Goal: Task Accomplishment & Management: Manage account settings

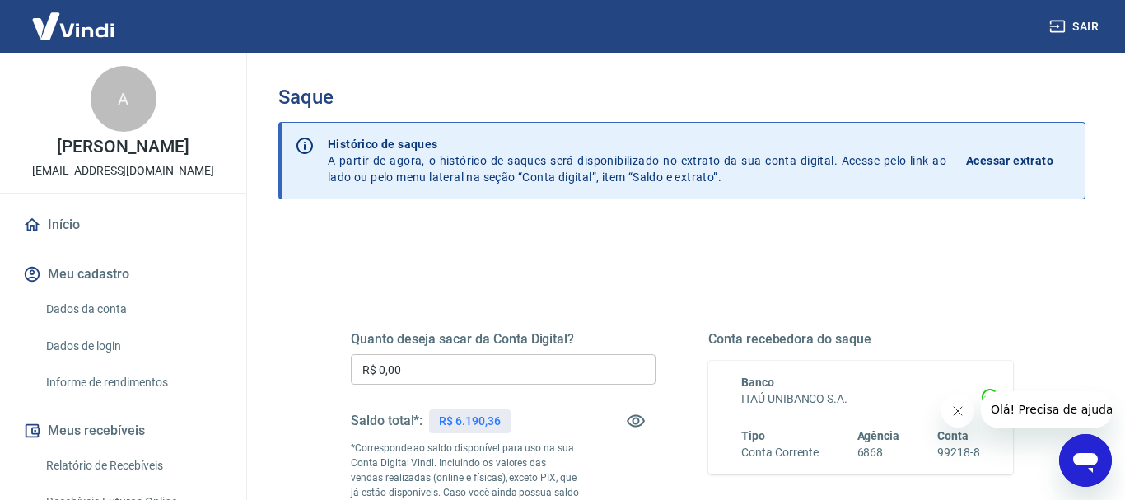
click at [444, 374] on input "R$ 0,00" at bounding box center [503, 369] width 305 height 30
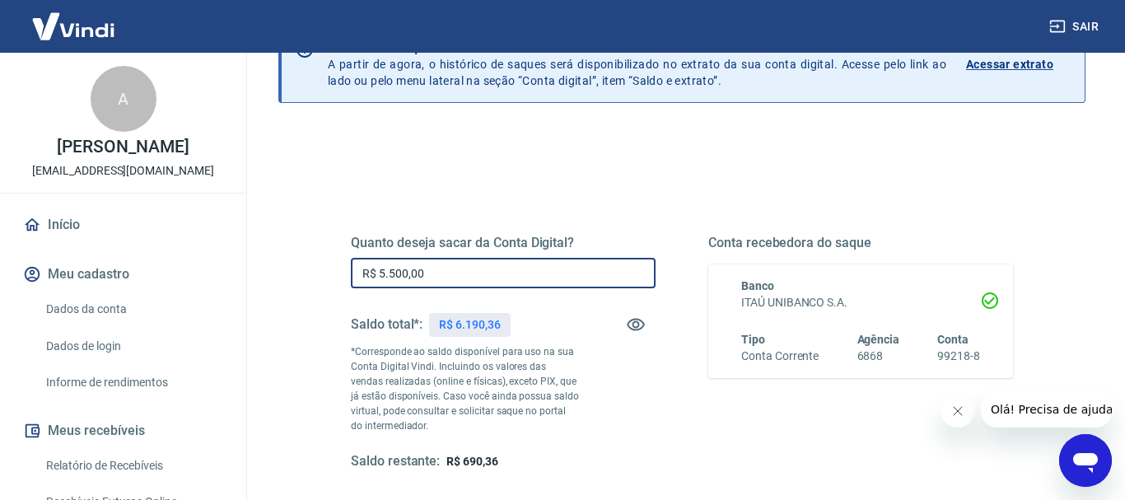
scroll to position [168, 0]
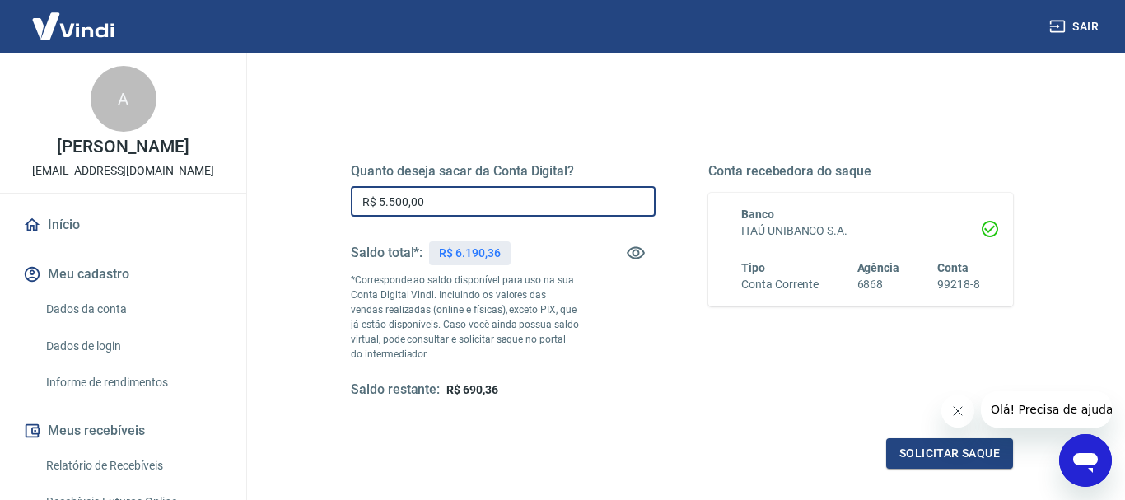
drag, startPoint x: 506, startPoint y: 206, endPoint x: 232, endPoint y: 205, distance: 274.4
click at [351, 205] on input "R$ 5.500,00" at bounding box center [503, 201] width 305 height 30
type input "R$ 6.000,00"
click at [936, 455] on button "Solicitar saque" at bounding box center [950, 453] width 127 height 30
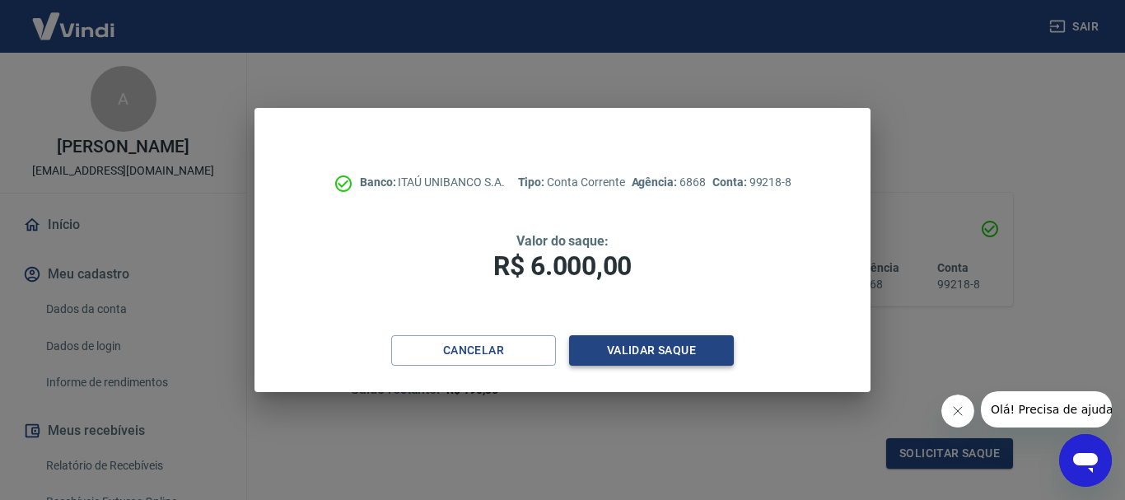
click at [656, 352] on button "Validar saque" at bounding box center [651, 350] width 165 height 30
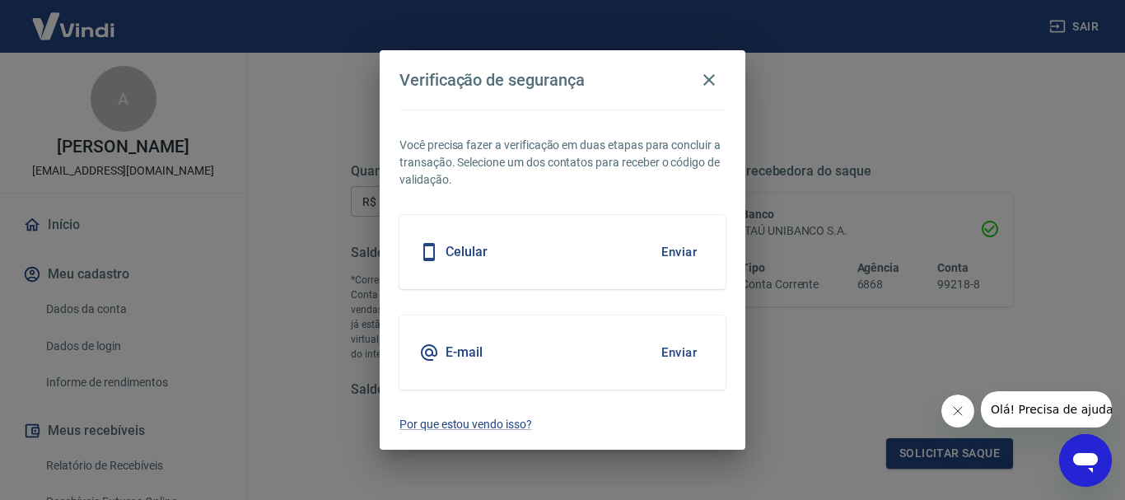
click at [658, 348] on button "Enviar" at bounding box center [680, 352] width 54 height 35
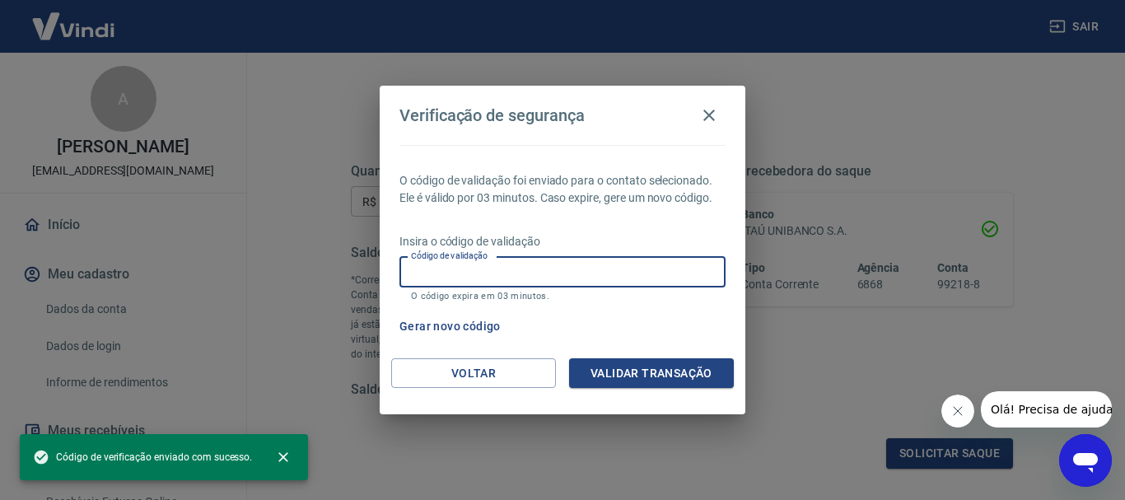
click at [489, 267] on input "Código de validação" at bounding box center [563, 272] width 326 height 30
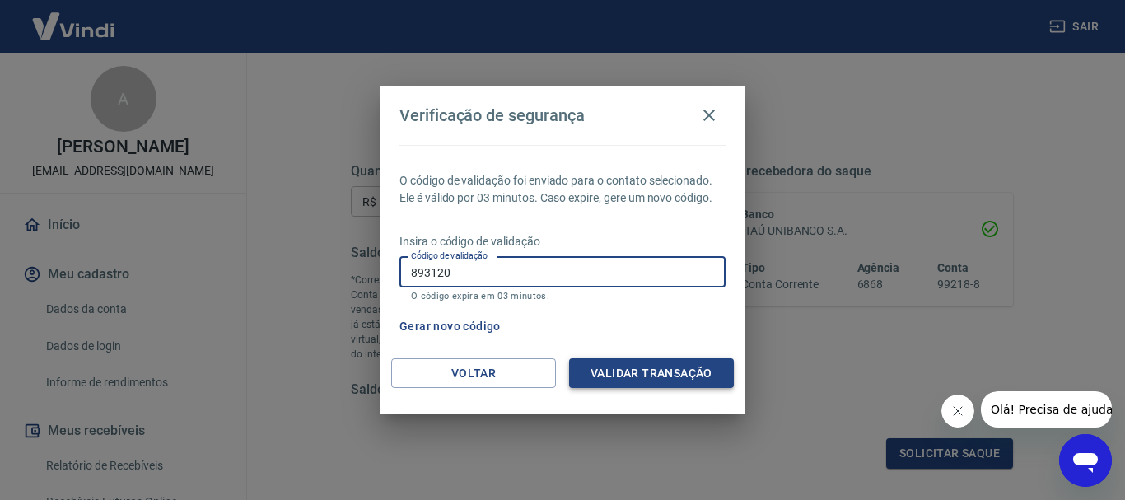
type input "893120"
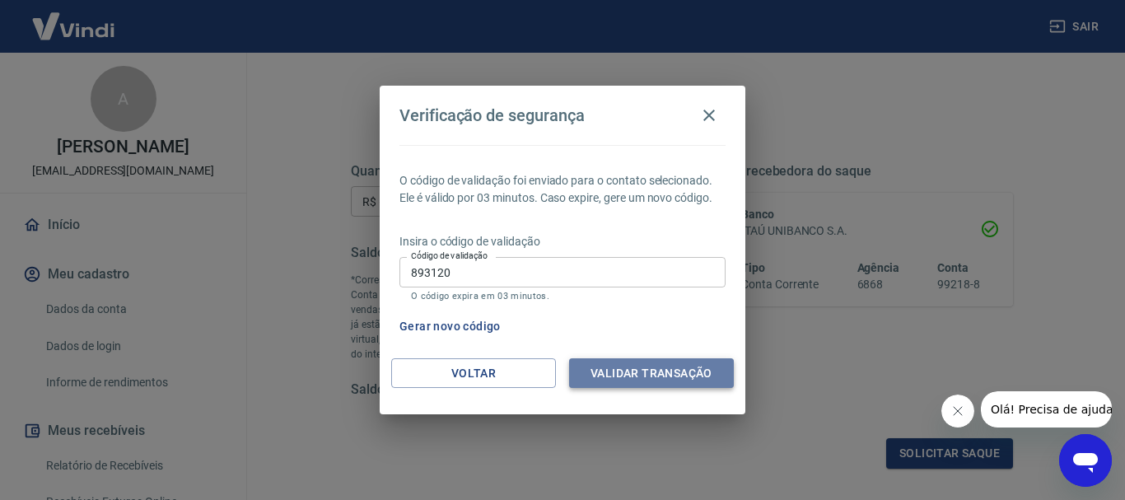
click at [647, 375] on button "Validar transação" at bounding box center [651, 373] width 165 height 30
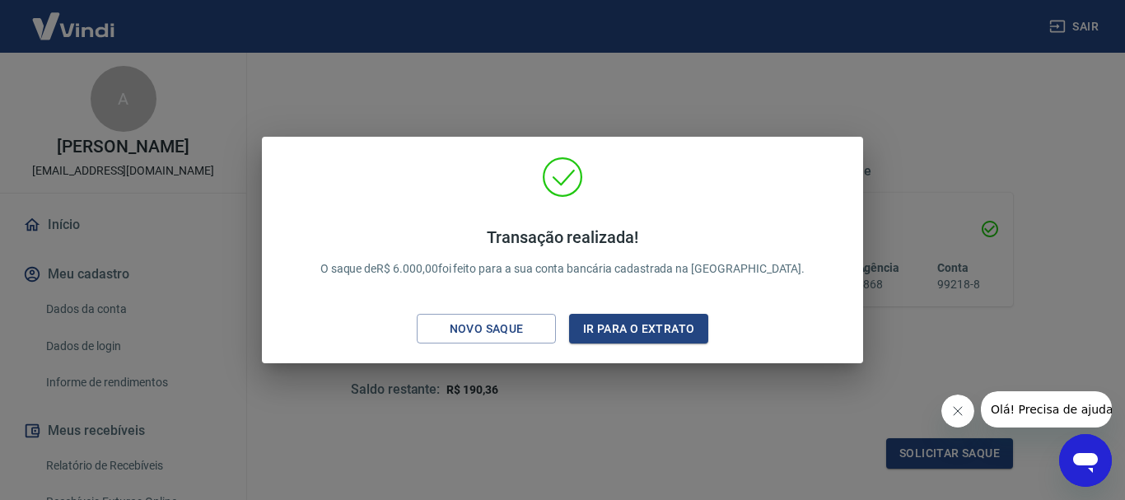
click at [681, 339] on button "Ir para o extrato" at bounding box center [638, 329] width 139 height 30
